Goal: Use online tool/utility: Utilize a website feature to perform a specific function

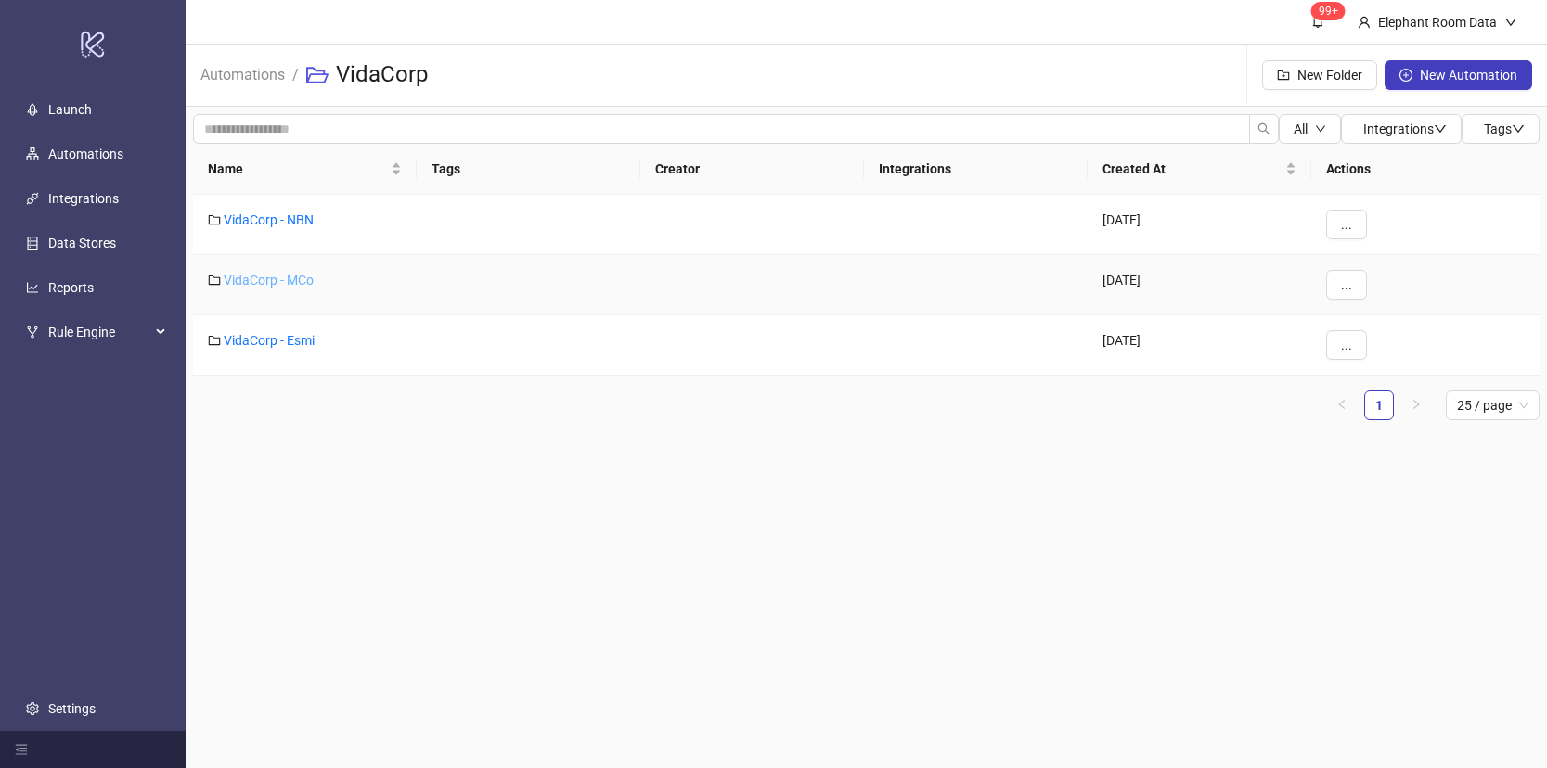
click at [283, 276] on link "VidaCorp - MCo" at bounding box center [269, 280] width 90 height 15
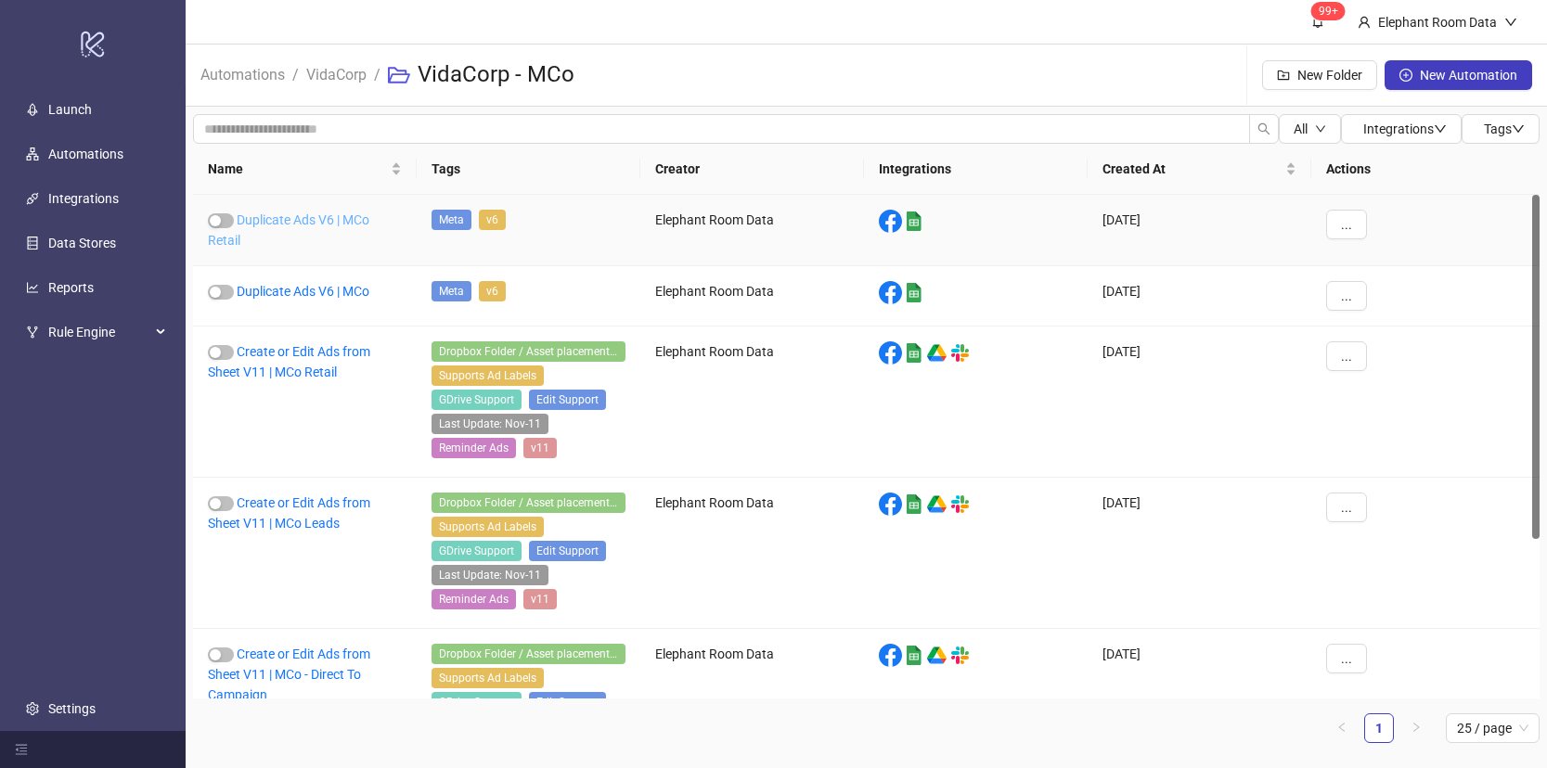
click at [299, 225] on link "Duplicate Ads V6 | MCo Retail" at bounding box center [288, 230] width 161 height 35
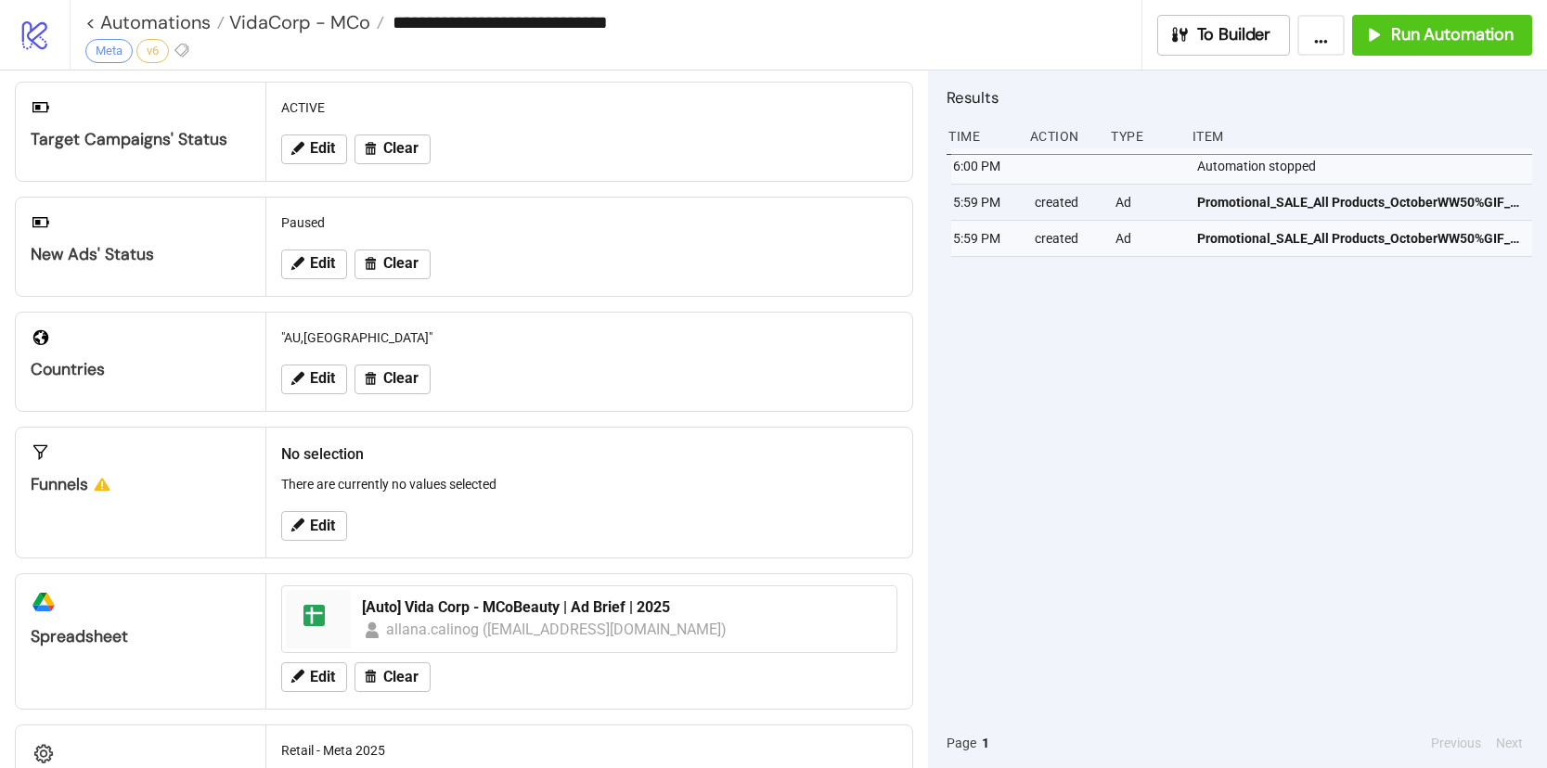
scroll to position [391, 0]
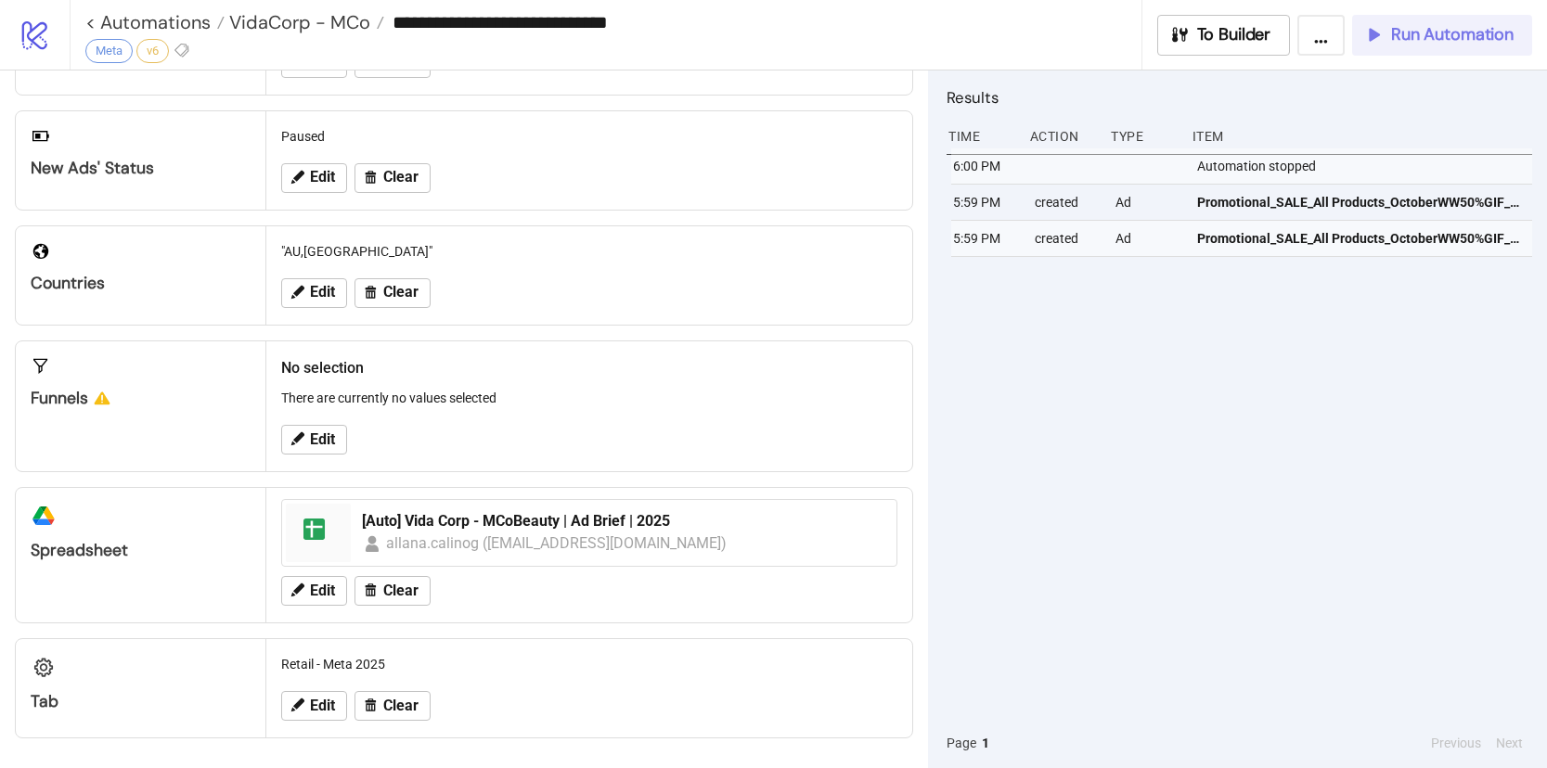
click at [1463, 49] on button "Run Automation" at bounding box center [1442, 35] width 180 height 41
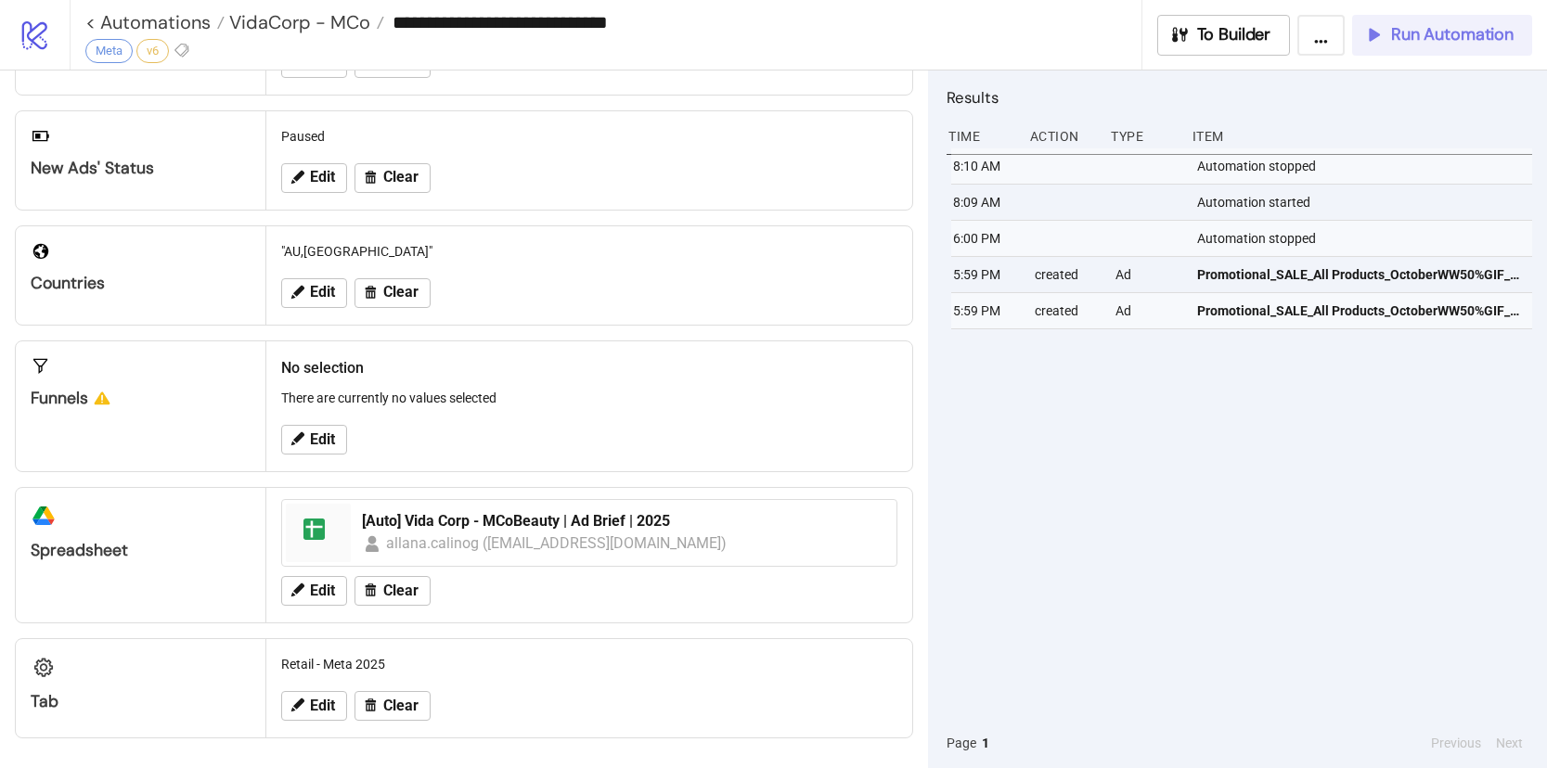
click at [1412, 42] on span "Run Automation" at bounding box center [1452, 34] width 123 height 21
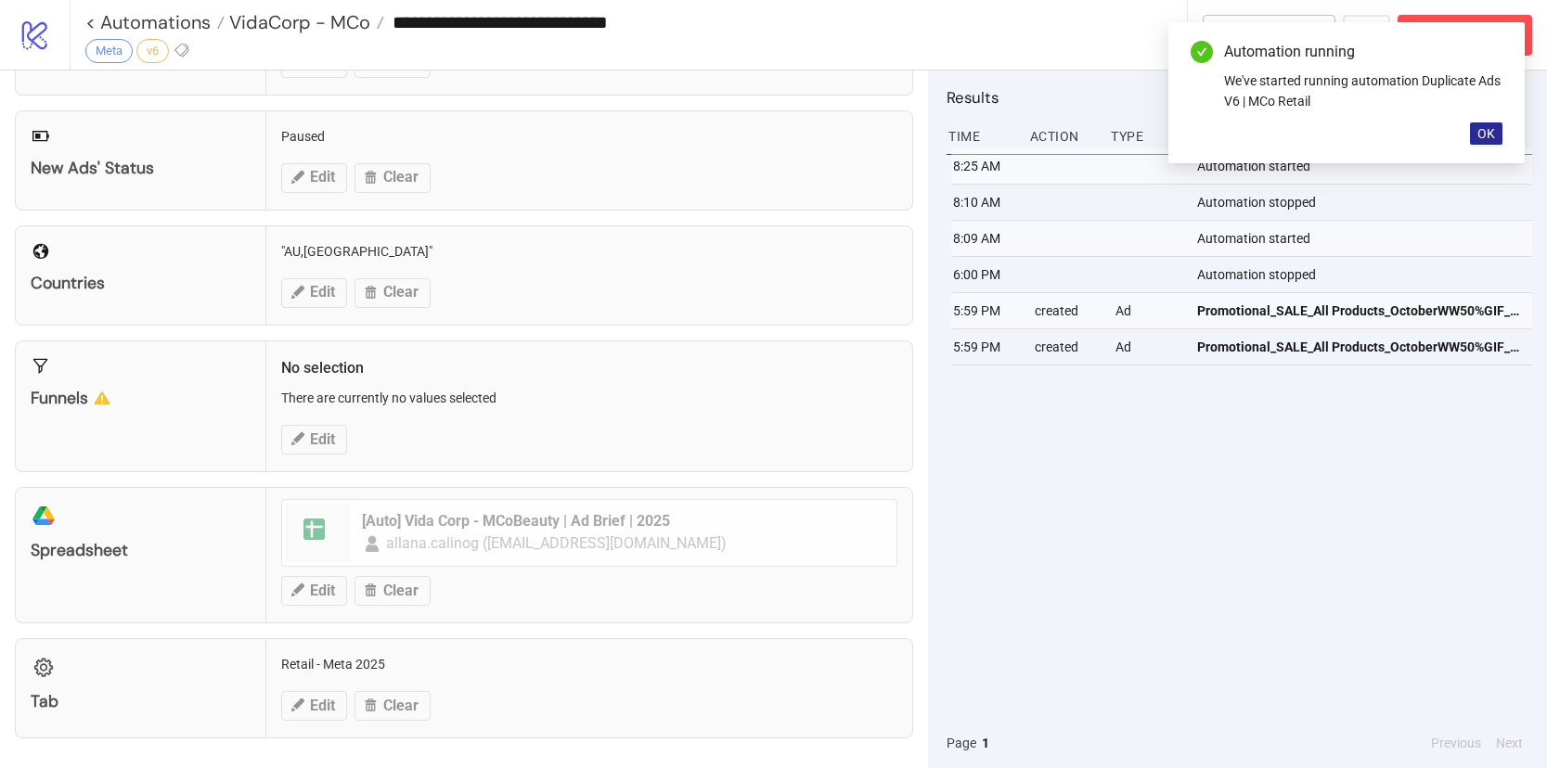
drag, startPoint x: 1483, startPoint y: 138, endPoint x: 1441, endPoint y: 148, distance: 43.0
click at [1483, 138] on span "OK" at bounding box center [1487, 133] width 18 height 15
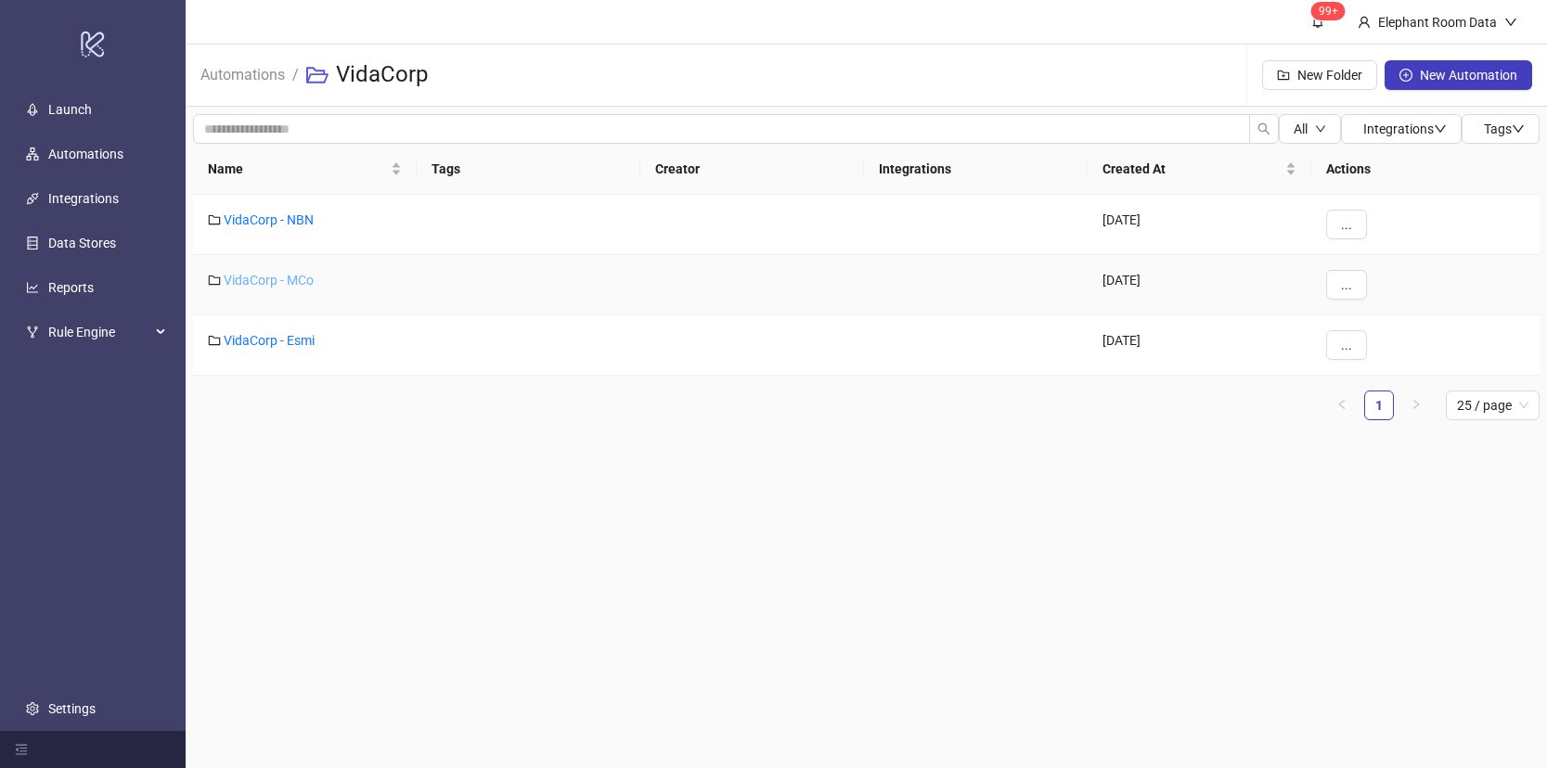
click at [272, 280] on link "VidaCorp - MCo" at bounding box center [269, 280] width 90 height 15
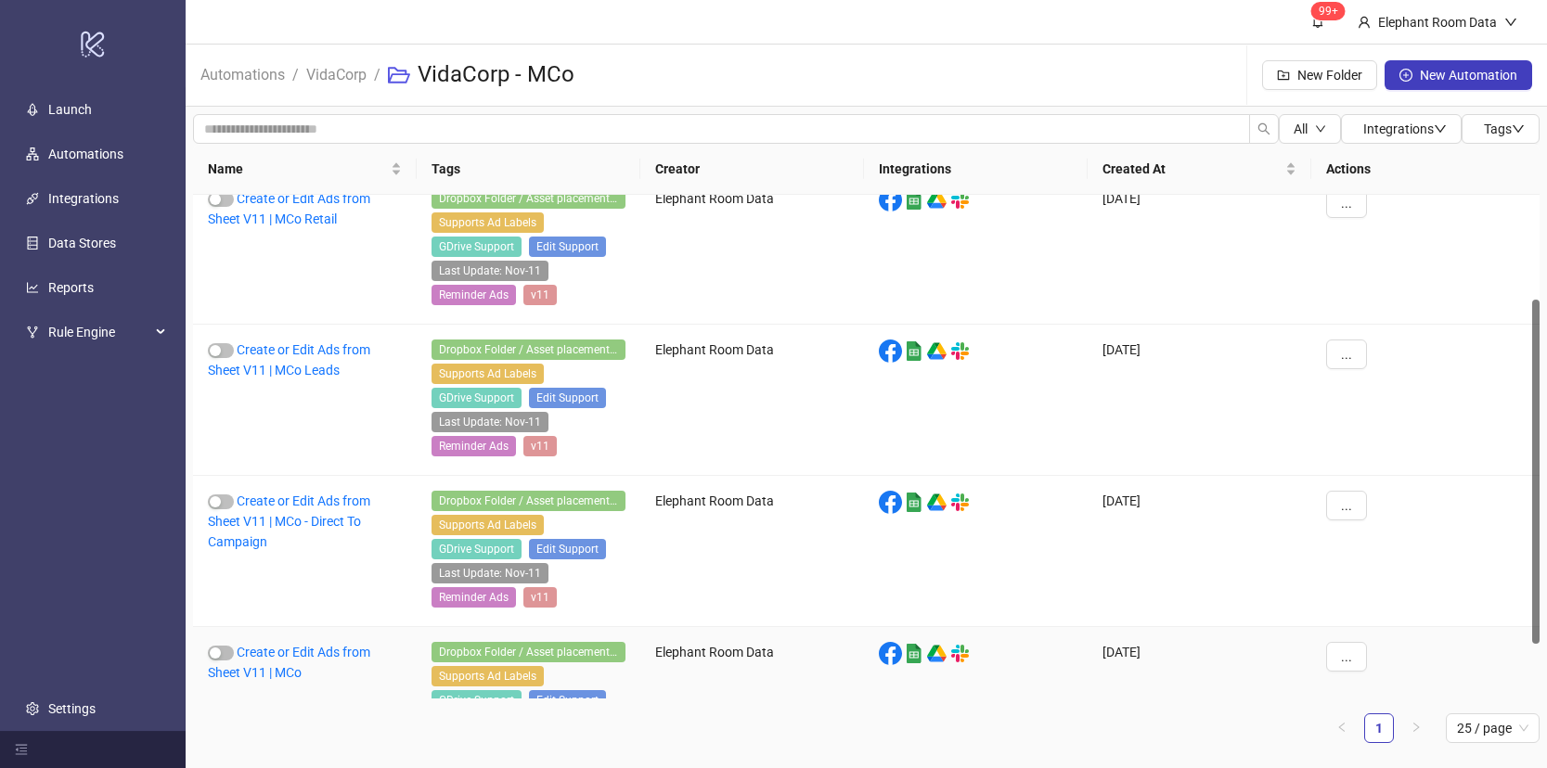
scroll to position [233, 0]
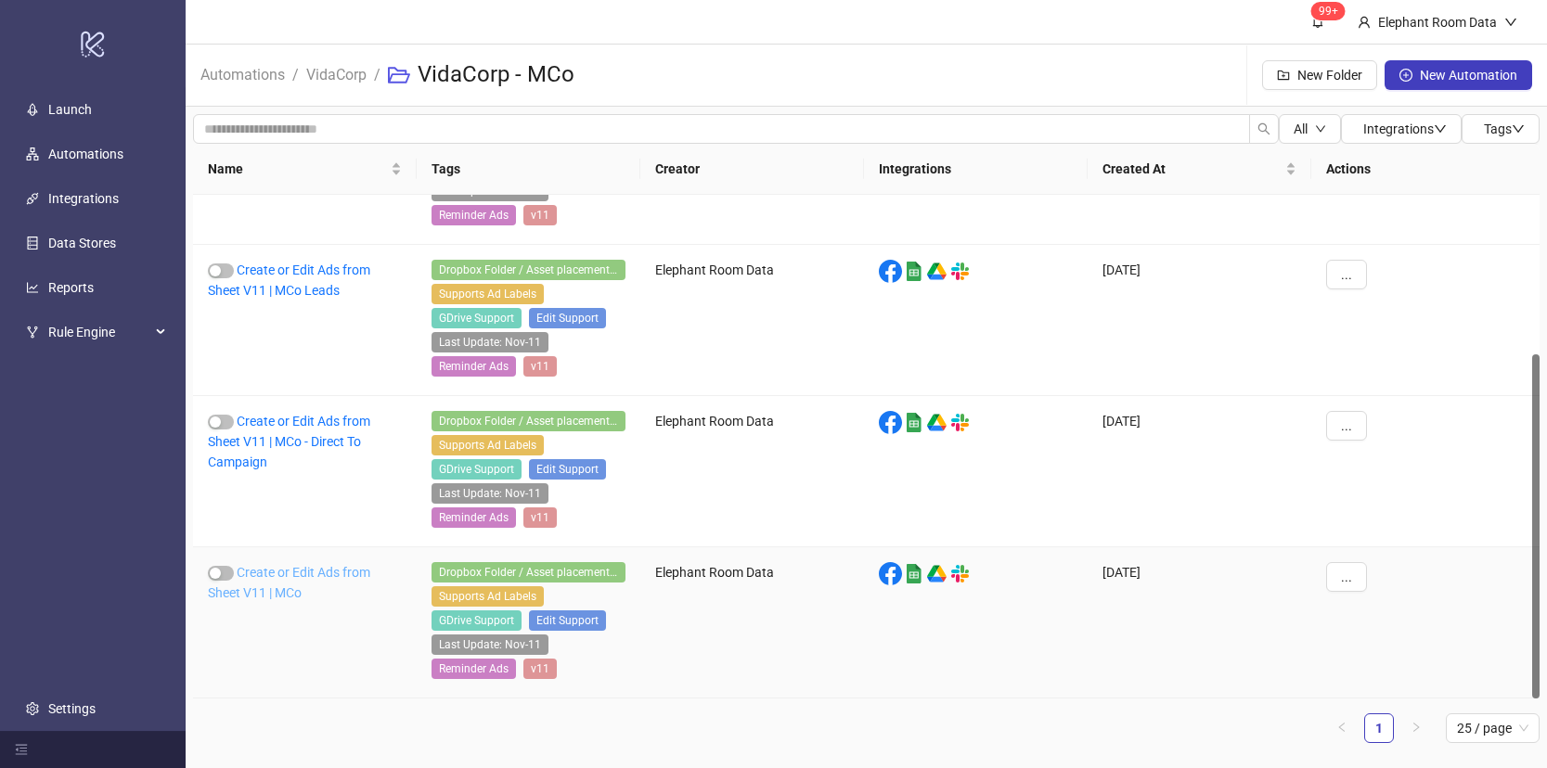
click at [355, 575] on link "Create or Edit Ads from Sheet V11 | MCo" at bounding box center [289, 582] width 162 height 35
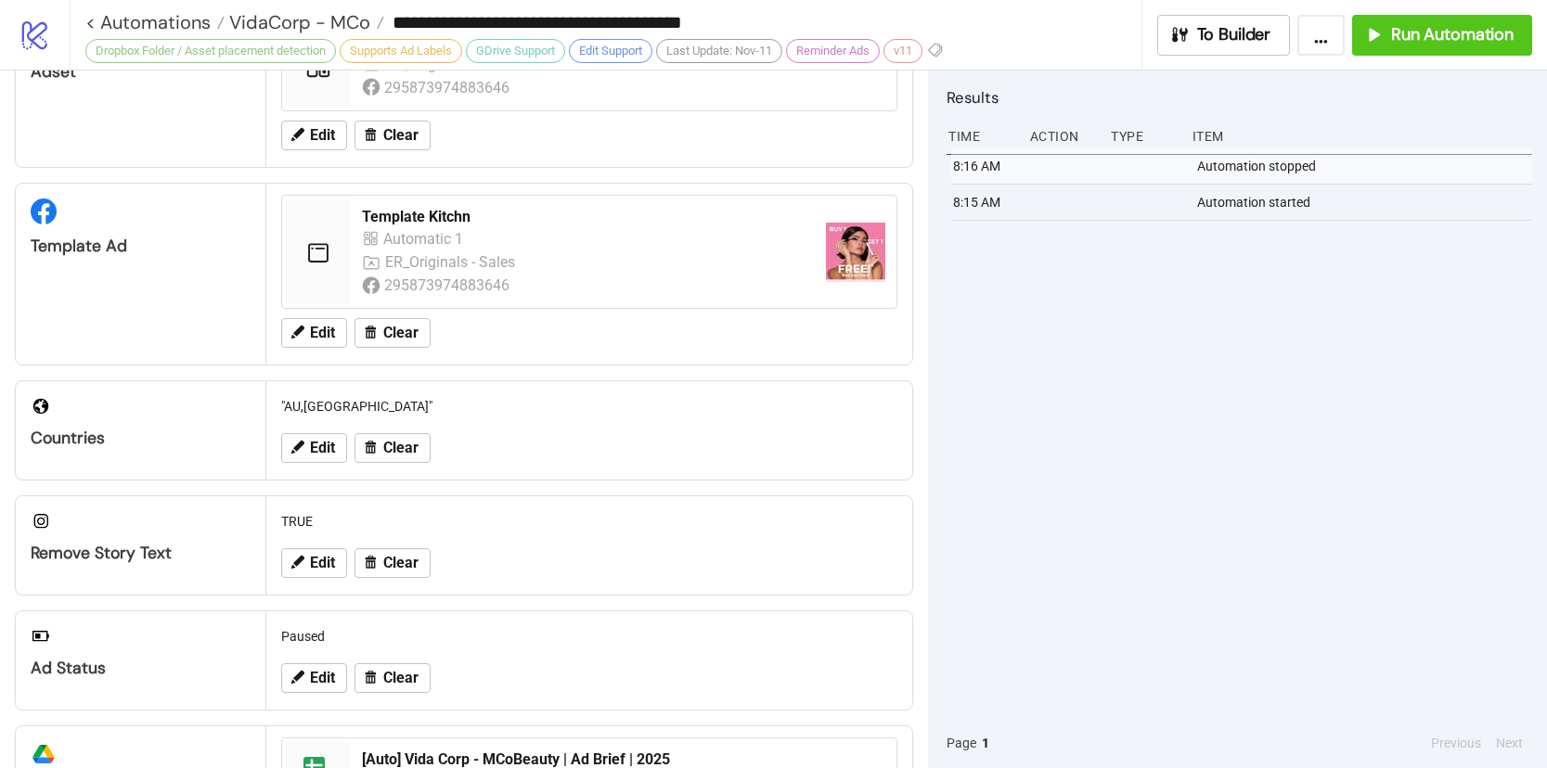
scroll to position [262, 0]
click at [1404, 46] on button "Run Automation" at bounding box center [1442, 35] width 180 height 41
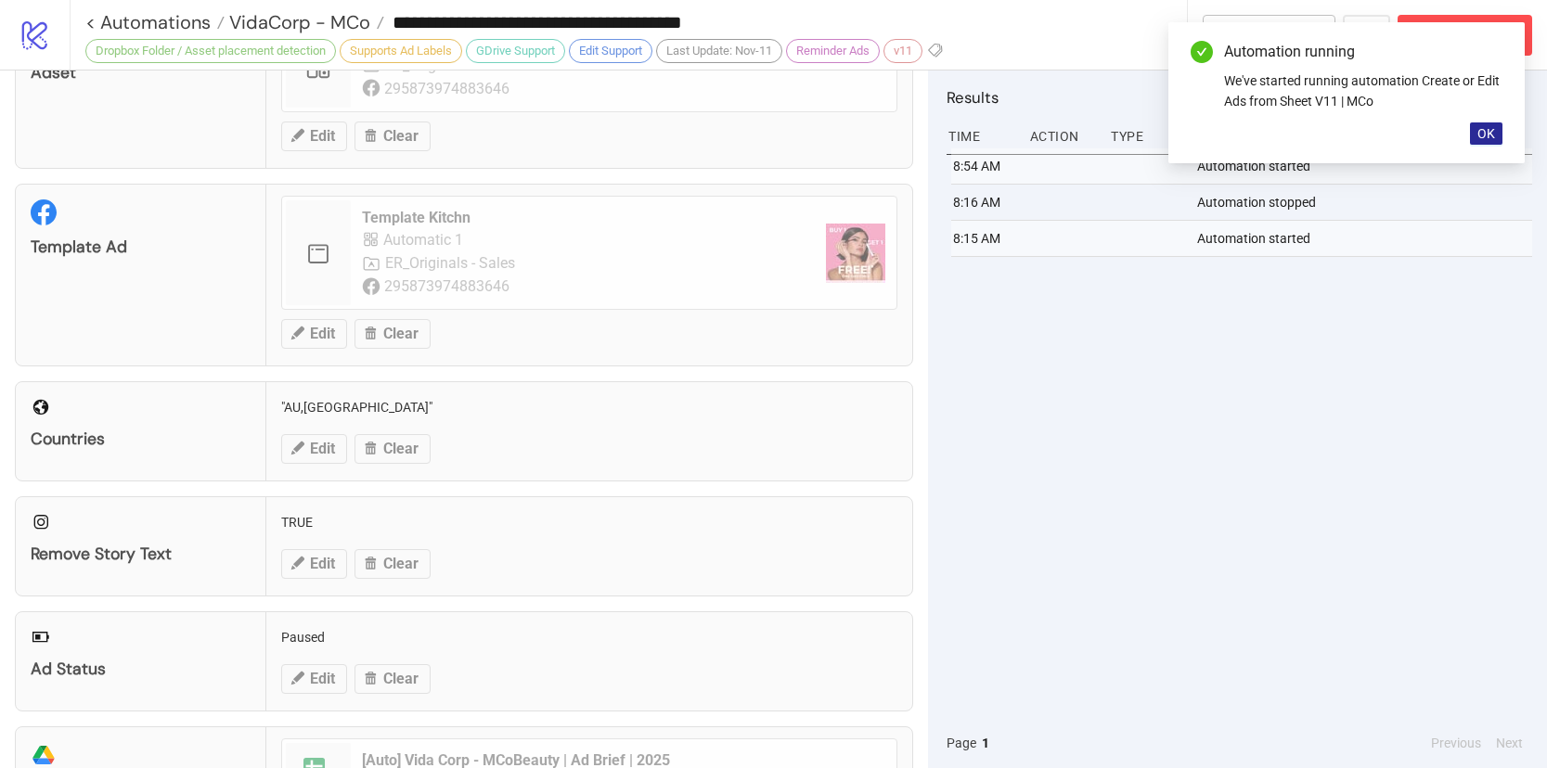
click at [1493, 127] on span "OK" at bounding box center [1487, 133] width 18 height 15
